Goal: Book appointment/travel/reservation

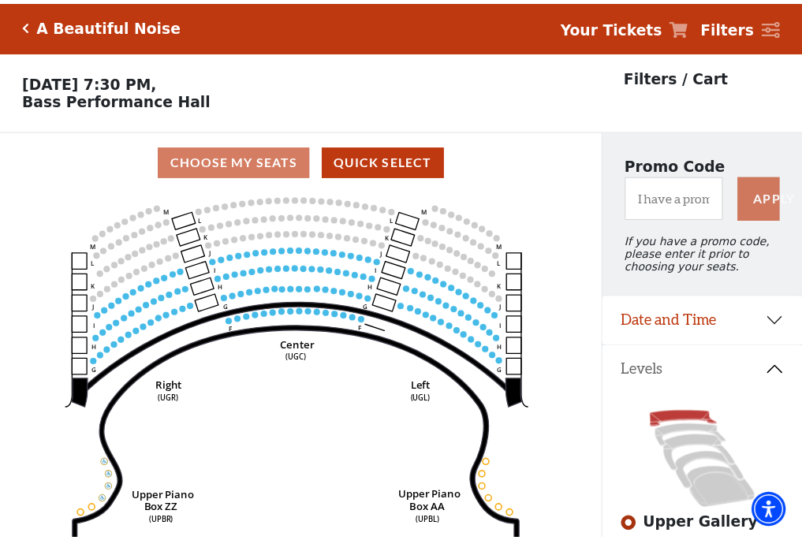
scroll to position [73, 0]
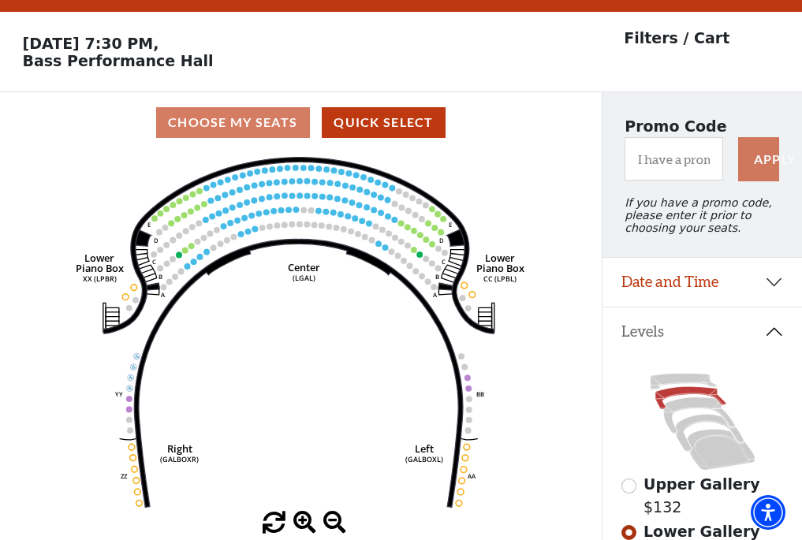
scroll to position [73, 0]
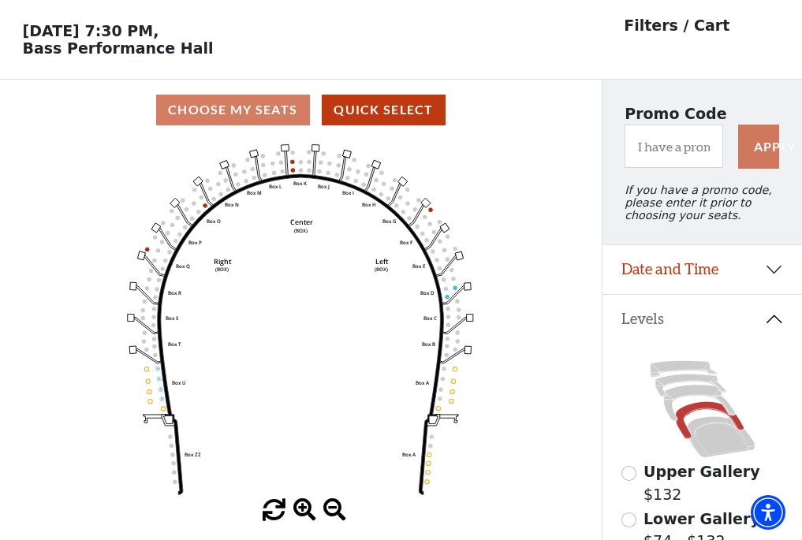
scroll to position [73, 0]
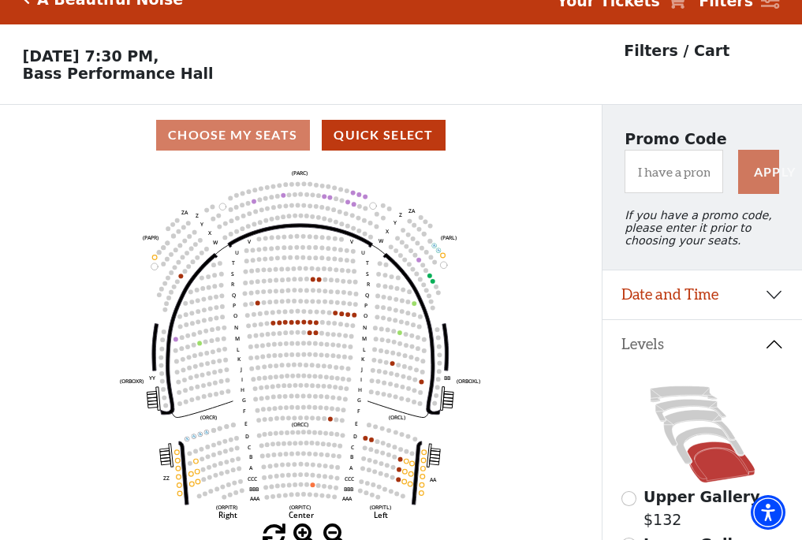
scroll to position [73, 0]
